Goal: Navigation & Orientation: Find specific page/section

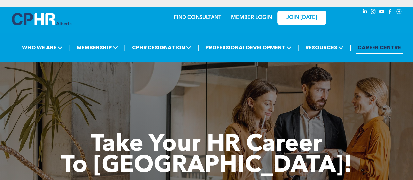
click at [268, 17] on div "JOIN [DATE]" at bounding box center [297, 17] width 60 height 21
click at [249, 19] on link "MEMBER LOGIN" at bounding box center [251, 17] width 41 height 5
click at [248, 20] on link "MEMBER LOGIN" at bounding box center [251, 17] width 41 height 5
